Goal: Task Accomplishment & Management: Manage account settings

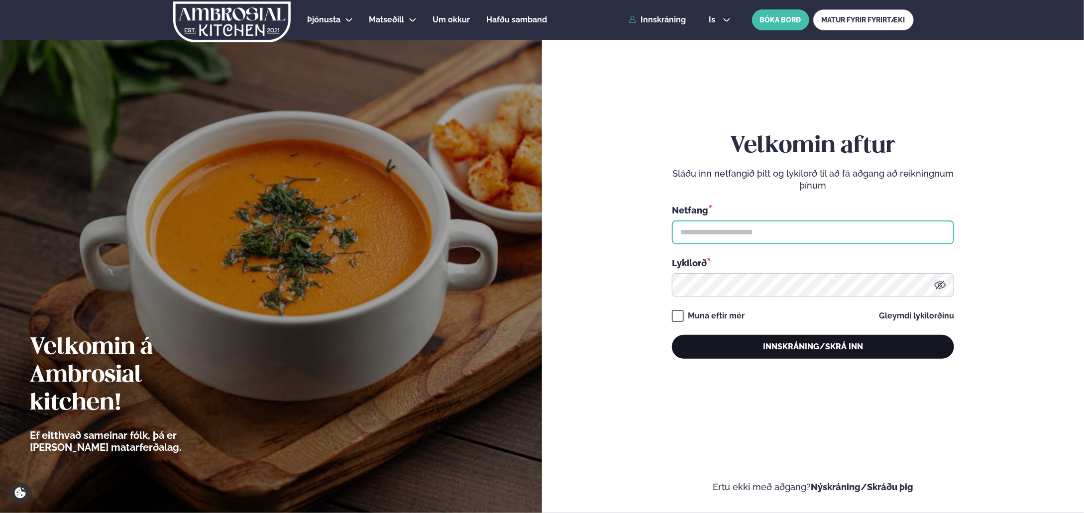
type input "**********"
click at [795, 344] on button "Innskráning/Skrá inn" at bounding box center [813, 347] width 282 height 24
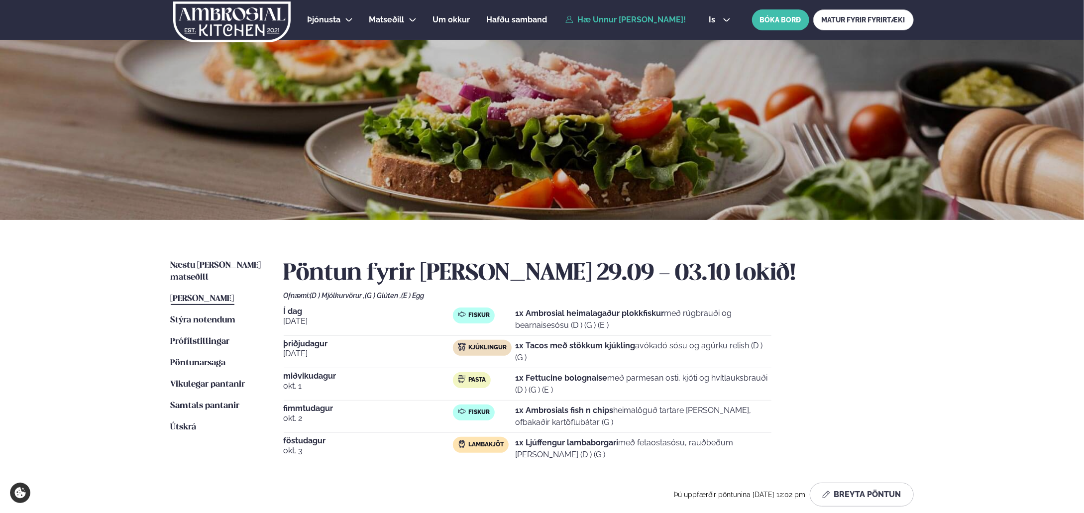
drag, startPoint x: 450, startPoint y: 347, endPoint x: 522, endPoint y: 354, distance: 72.0
click at [522, 354] on div "[DATE] Kjúklingur 1x Tacos með stökkum kjúkling avókadó sósu og agúrku relish (…" at bounding box center [528, 354] width 488 height 28
click at [933, 363] on div "Næstu [PERSON_NAME] matseðill Næsta vika [PERSON_NAME] matseðill Þessa [PERSON_…" at bounding box center [542, 385] width 803 height 331
click at [873, 498] on button "Breyta Pöntun" at bounding box center [862, 495] width 104 height 24
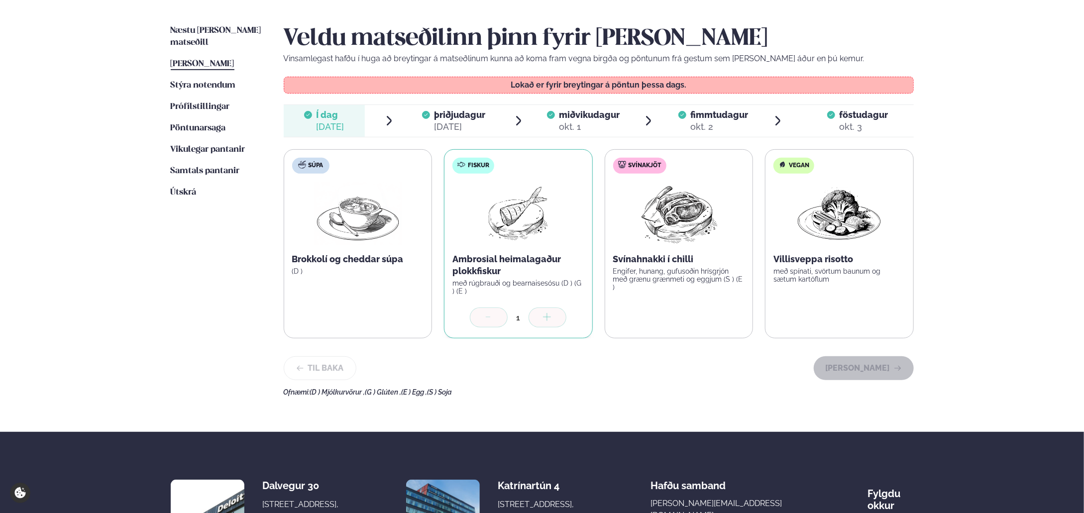
scroll to position [290, 0]
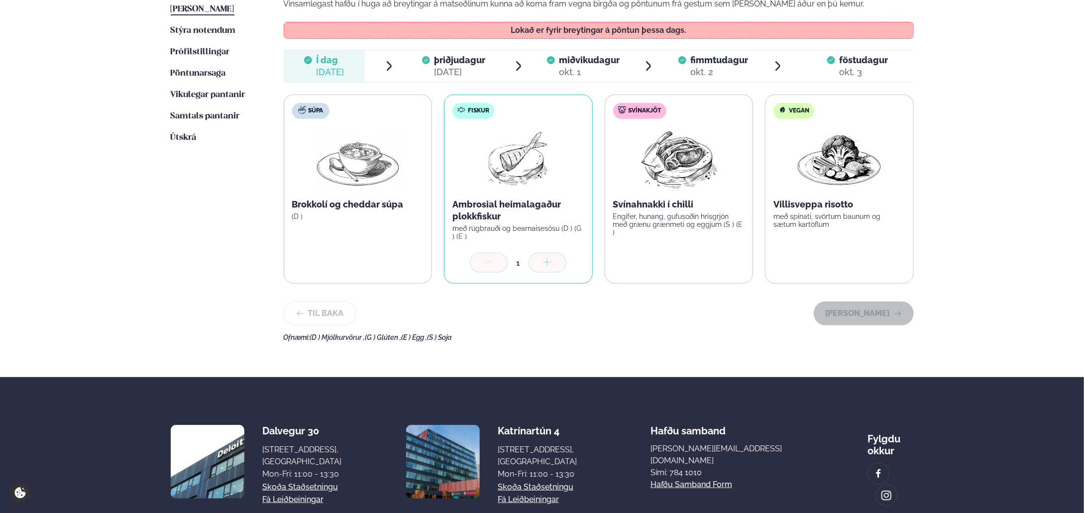
click at [844, 60] on span "föstudagur" at bounding box center [863, 60] width 49 height 10
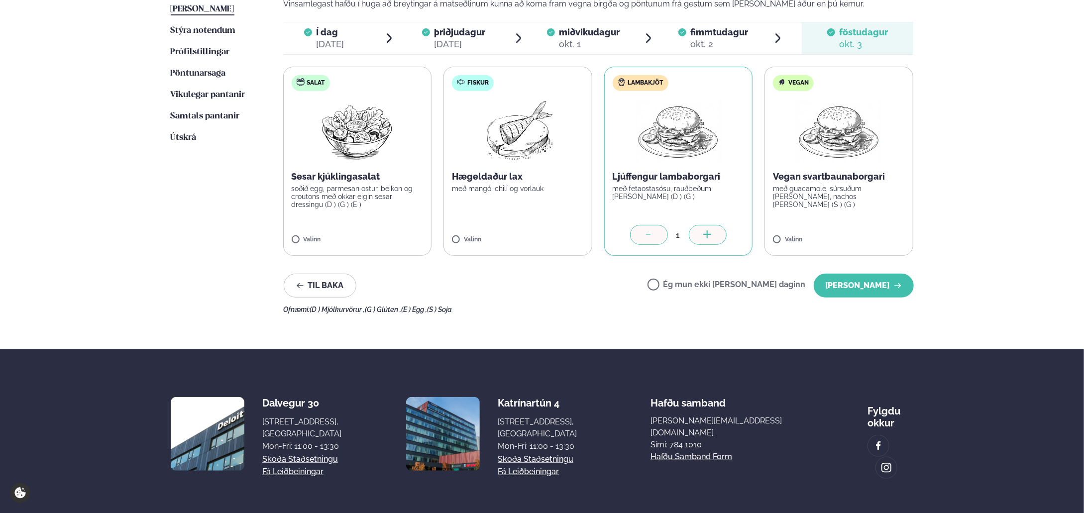
click at [651, 237] on icon at bounding box center [649, 236] width 10 height 10
click at [636, 236] on div at bounding box center [650, 235] width 38 height 20
click at [687, 285] on label "Ég mun ekki [PERSON_NAME] daginn" at bounding box center [727, 286] width 158 height 10
click at [841, 284] on button "[PERSON_NAME]" at bounding box center [864, 286] width 100 height 24
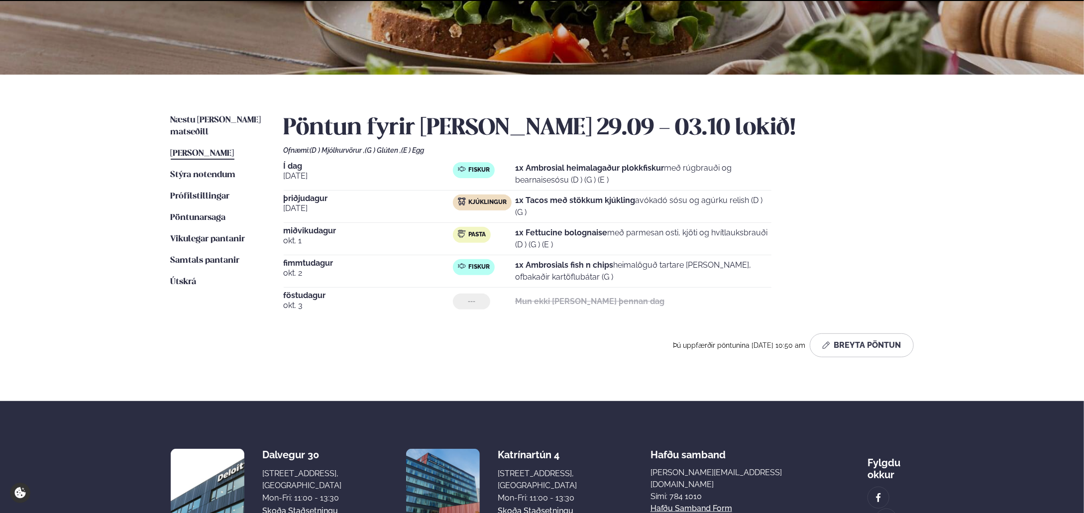
scroll to position [235, 0]
